Goal: Browse casually

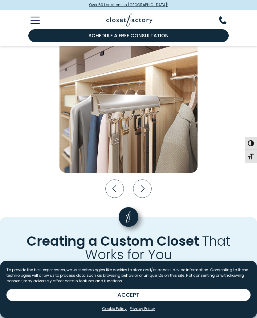
scroll to position [1014, 0]
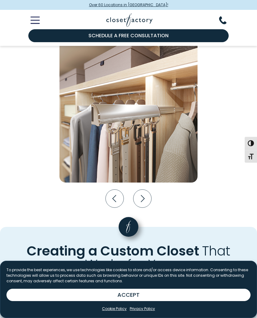
click at [141, 202] on icon "Next slide" at bounding box center [142, 198] width 18 height 18
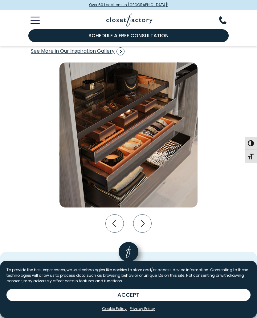
scroll to position [989, 0]
click at [143, 224] on icon "Next slide" at bounding box center [142, 224] width 18 height 18
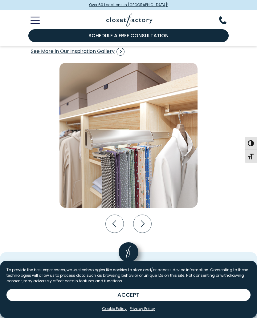
click at [146, 222] on icon "Next slide" at bounding box center [142, 224] width 18 height 18
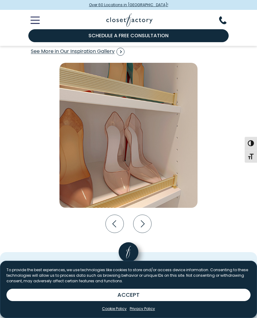
click at [147, 226] on icon "Next slide" at bounding box center [142, 224] width 18 height 18
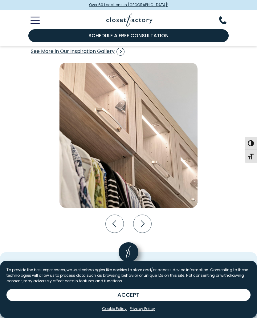
click at [142, 223] on icon "Next slide" at bounding box center [142, 224] width 18 height 18
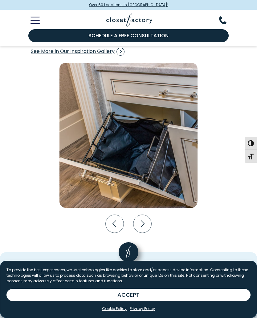
click at [145, 223] on icon "Next slide" at bounding box center [142, 224] width 18 height 18
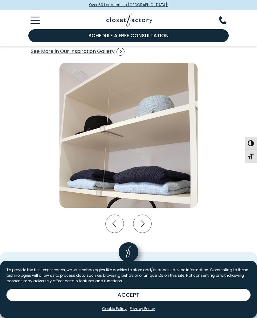
click at [145, 223] on icon "Next slide" at bounding box center [142, 224] width 18 height 18
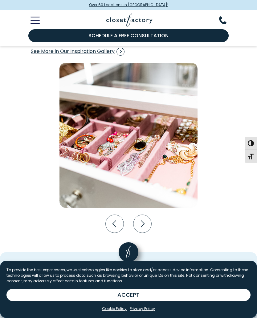
click at [143, 225] on icon "Next slide" at bounding box center [142, 224] width 18 height 18
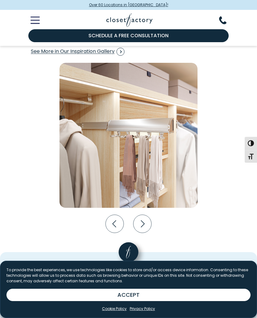
click at [142, 226] on icon "Next slide" at bounding box center [142, 224] width 18 height 18
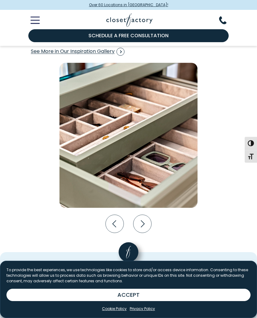
click at [143, 227] on icon "Next slide" at bounding box center [142, 224] width 18 height 18
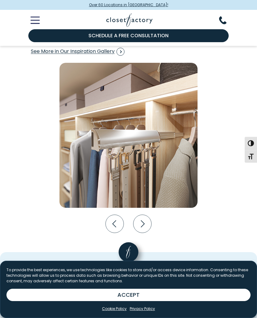
click at [142, 225] on icon "Next slide" at bounding box center [143, 223] width 4 height 7
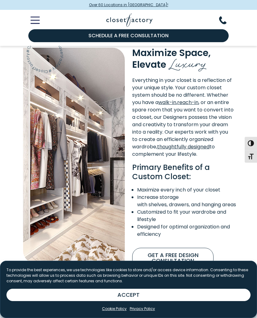
scroll to position [361, 0]
